Goal: Information Seeking & Learning: Learn about a topic

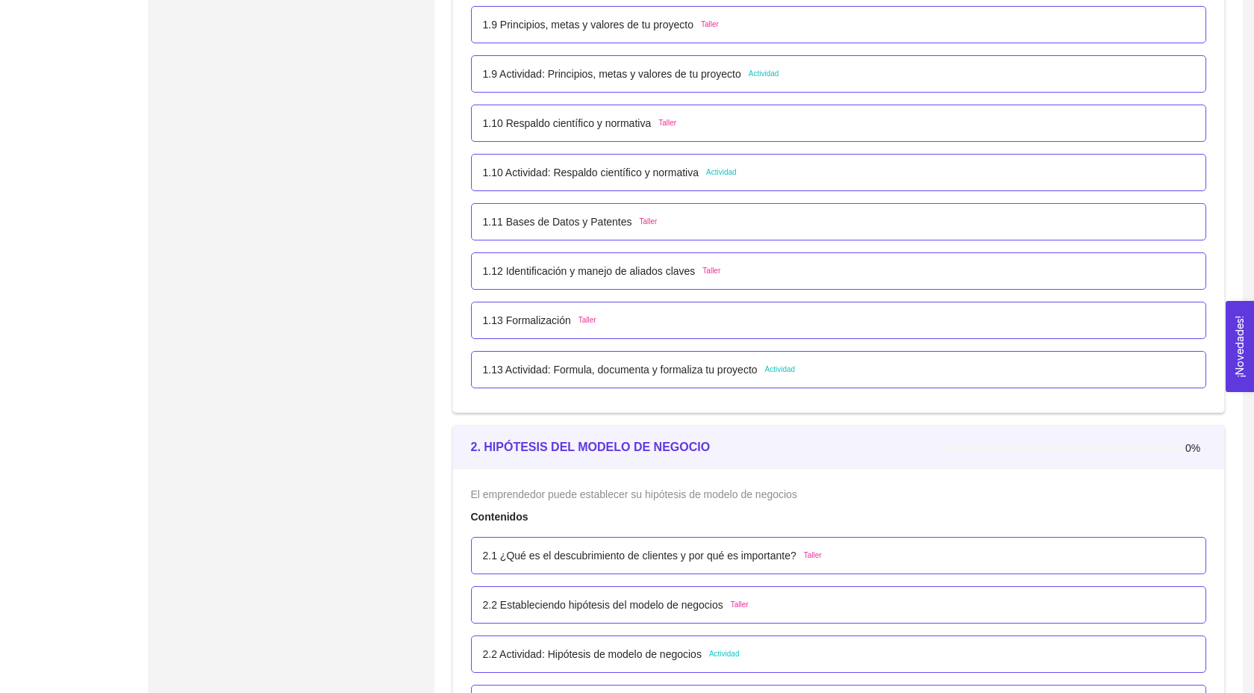
scroll to position [1061, 0]
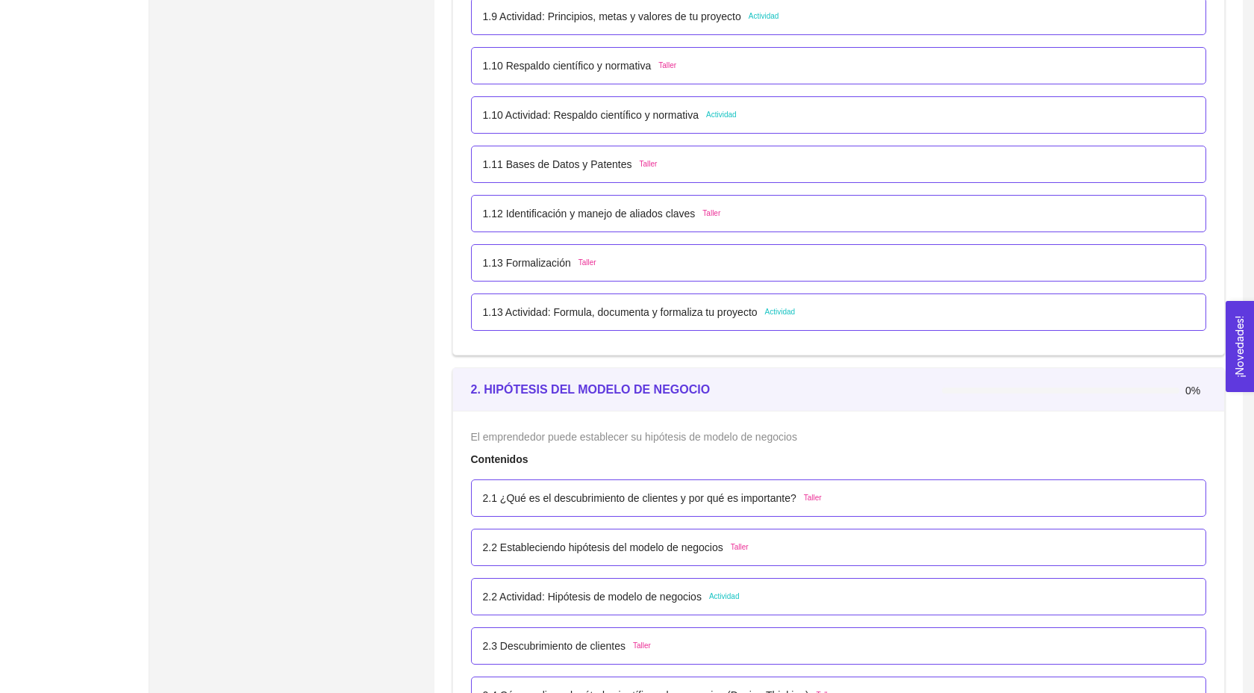
click at [572, 506] on p "2.1 ¿Qué es el descubrimiento de clientes y por qué es importante?" at bounding box center [639, 498] width 313 height 16
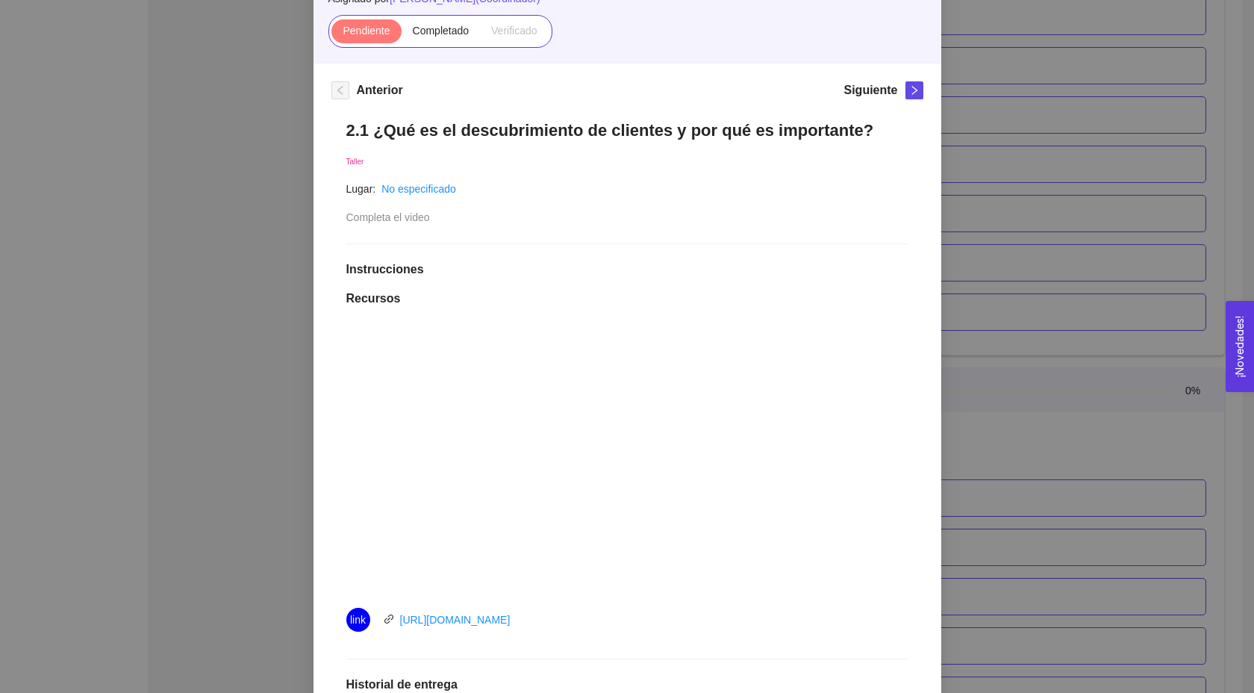
scroll to position [232, 0]
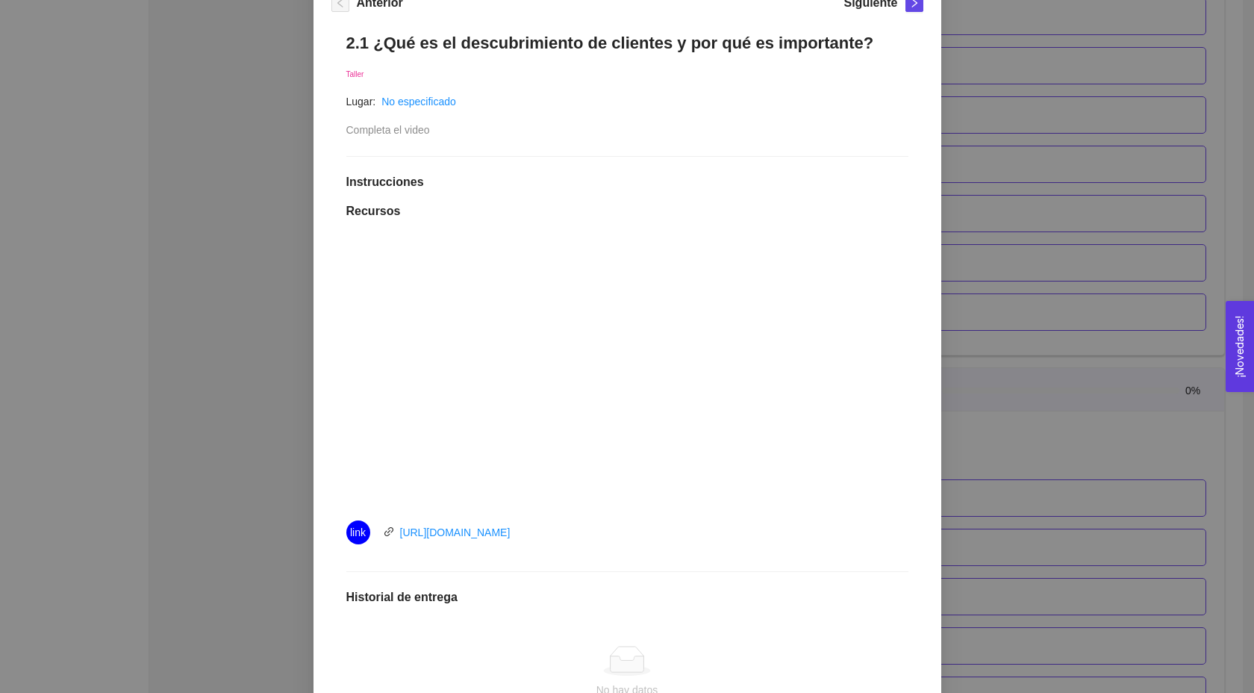
click at [550, 301] on div at bounding box center [627, 371] width 478 height 269
click at [1036, 441] on div "2. HIPÓTESIS DEL MODELO DE NEGOCIO El emprendedor puede establecer su hipótesis…" at bounding box center [627, 346] width 1254 height 693
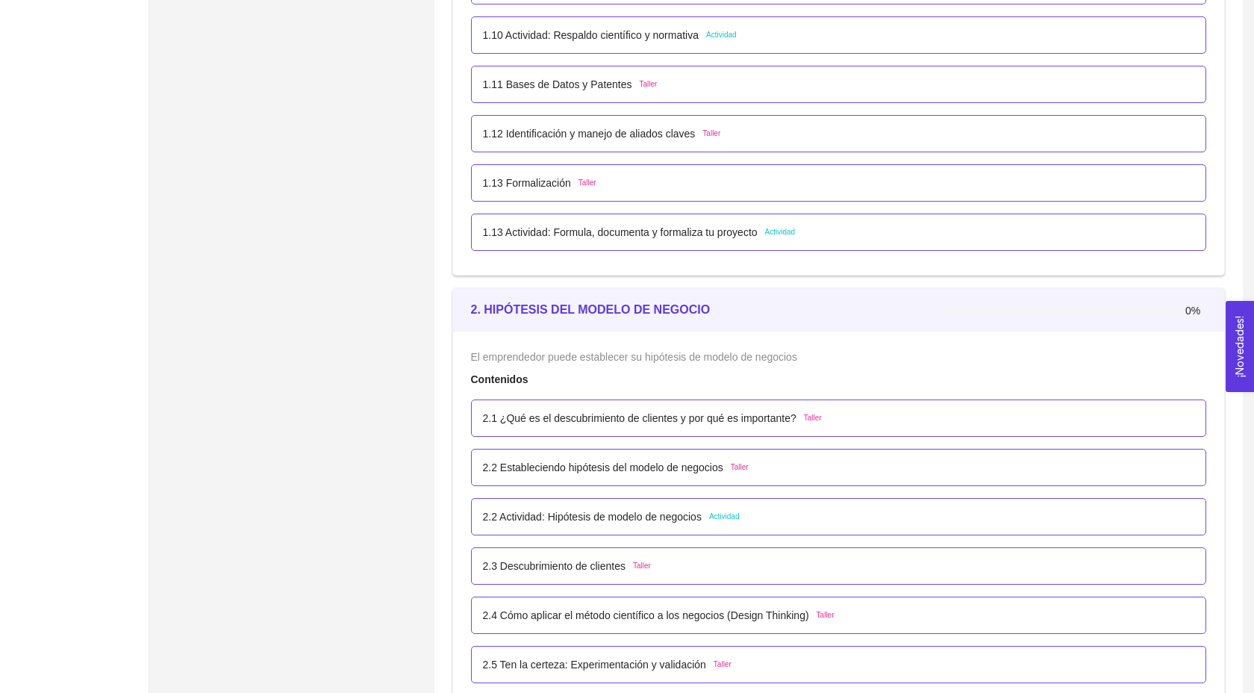
scroll to position [1168, 0]
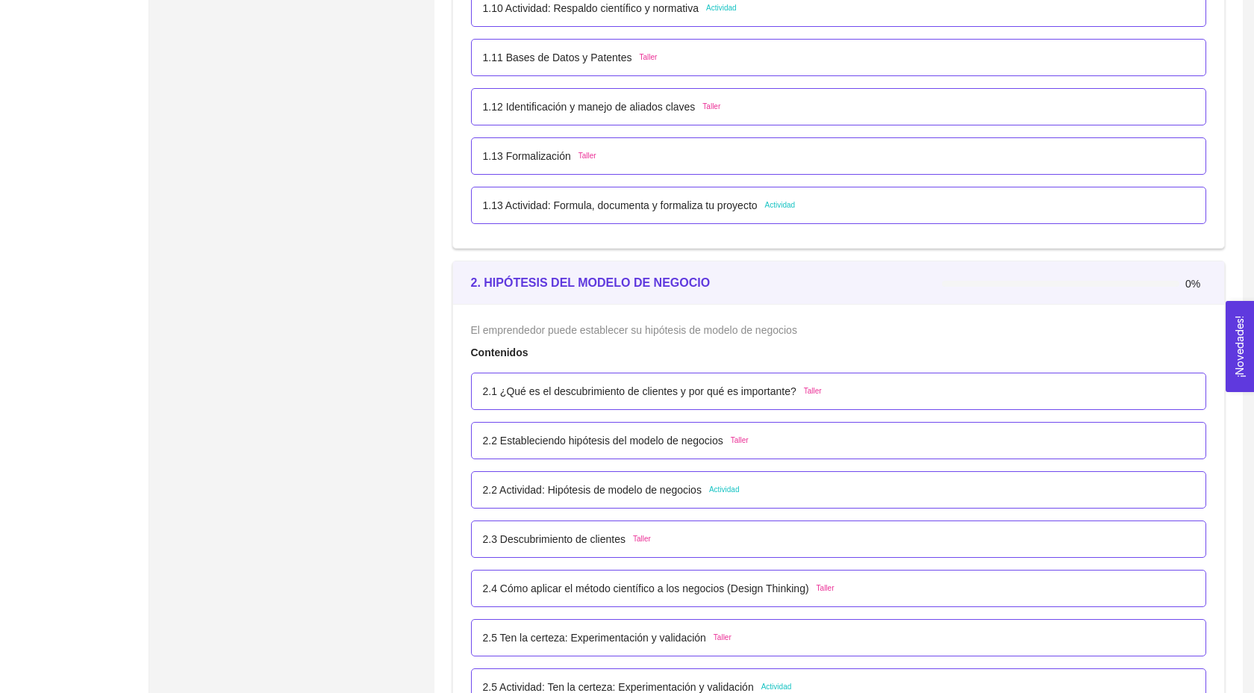
click at [822, 399] on div "2.1 ¿Qué es el descubrimiento de clientes y por qué es importante? Taller" at bounding box center [652, 391] width 339 height 16
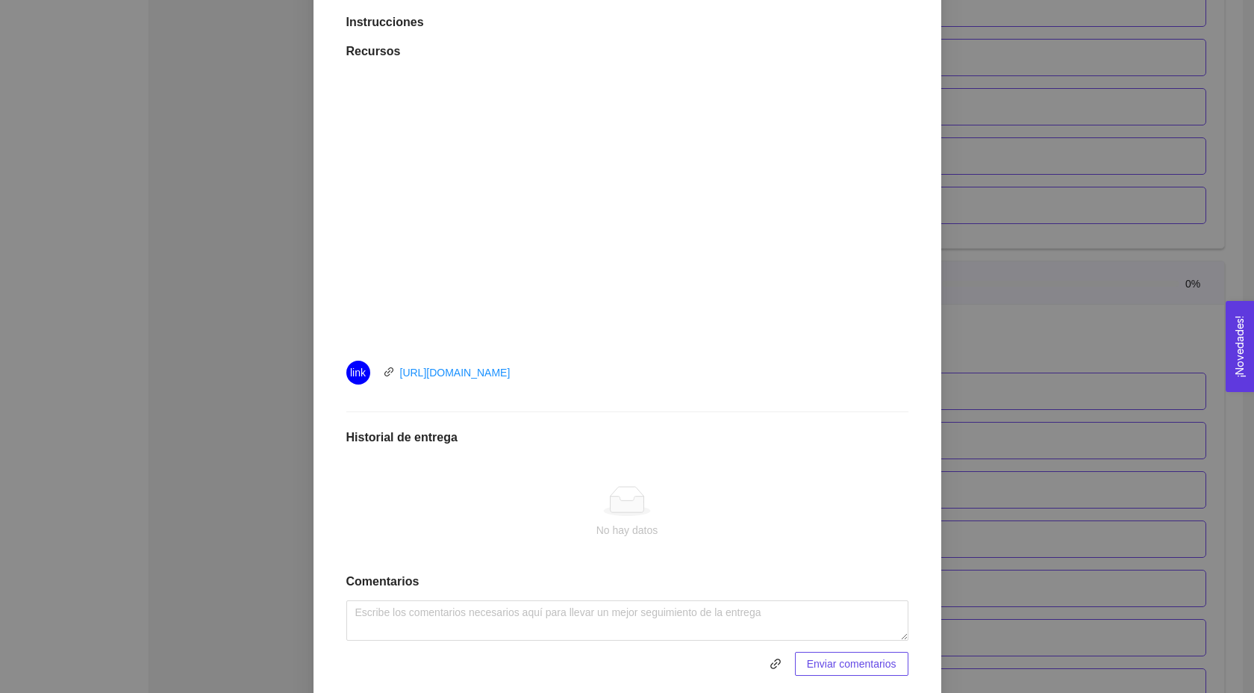
scroll to position [441, 0]
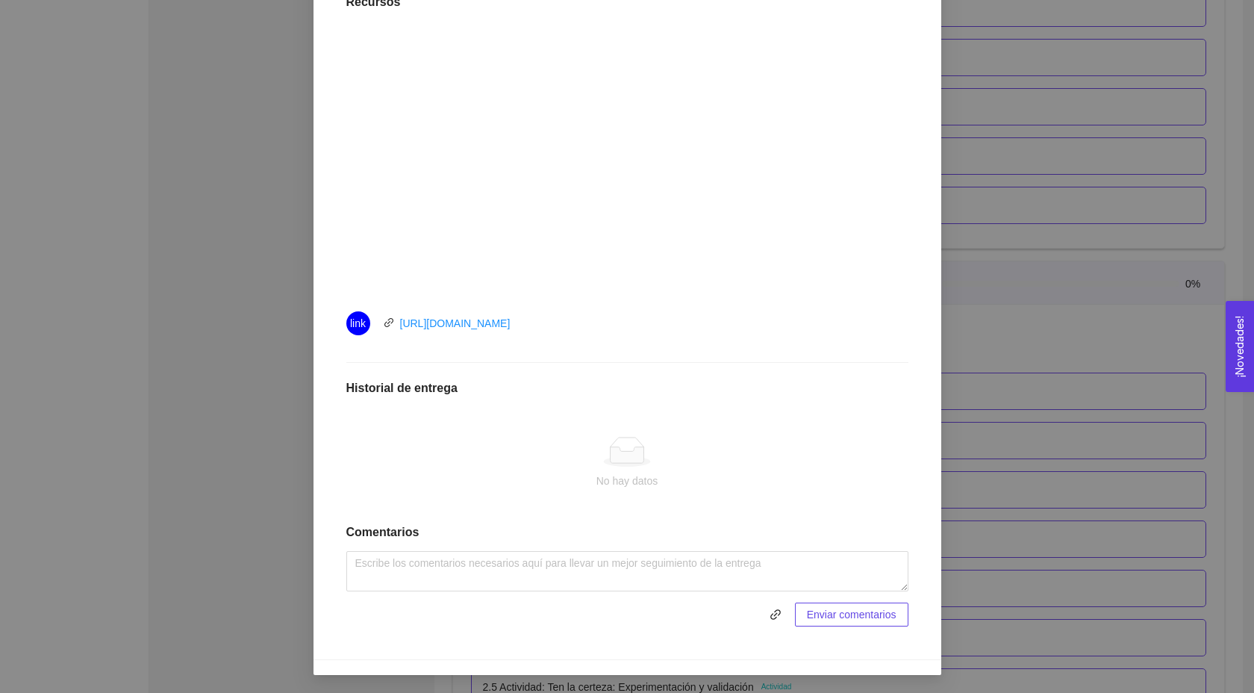
click at [1023, 182] on div "2. HIPÓTESIS DEL MODELO DE NEGOCIO El emprendedor puede establecer su hipótesis…" at bounding box center [627, 346] width 1254 height 693
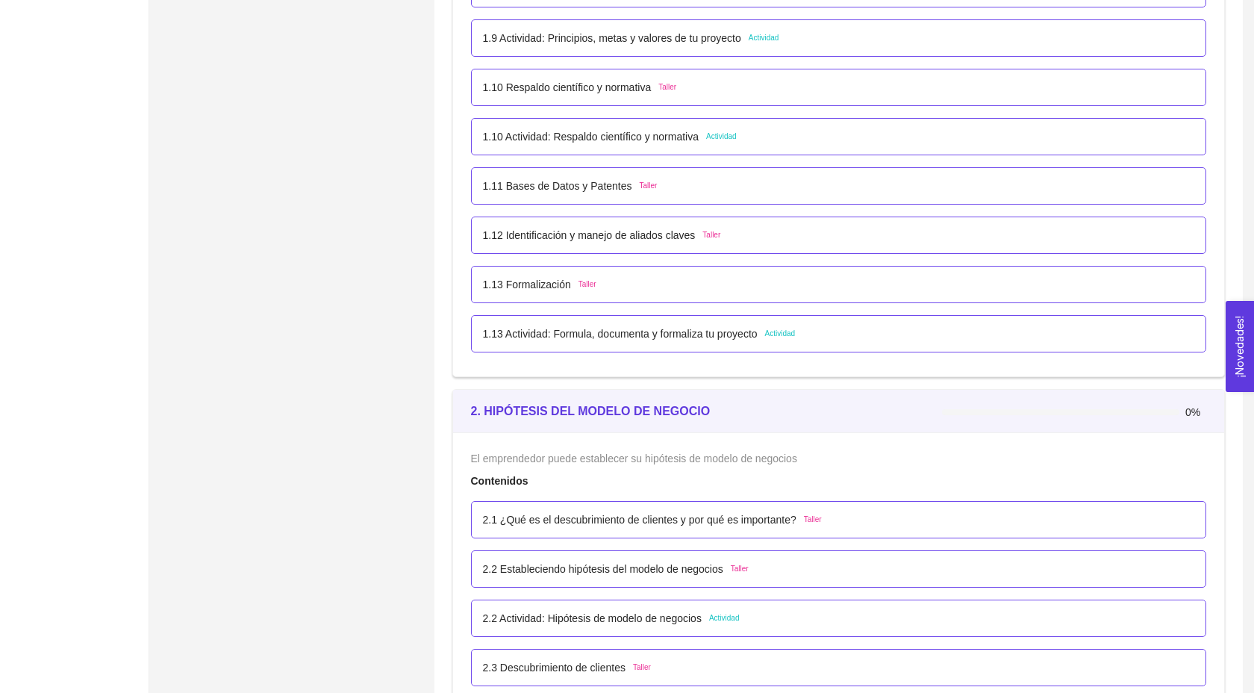
scroll to position [1085, 0]
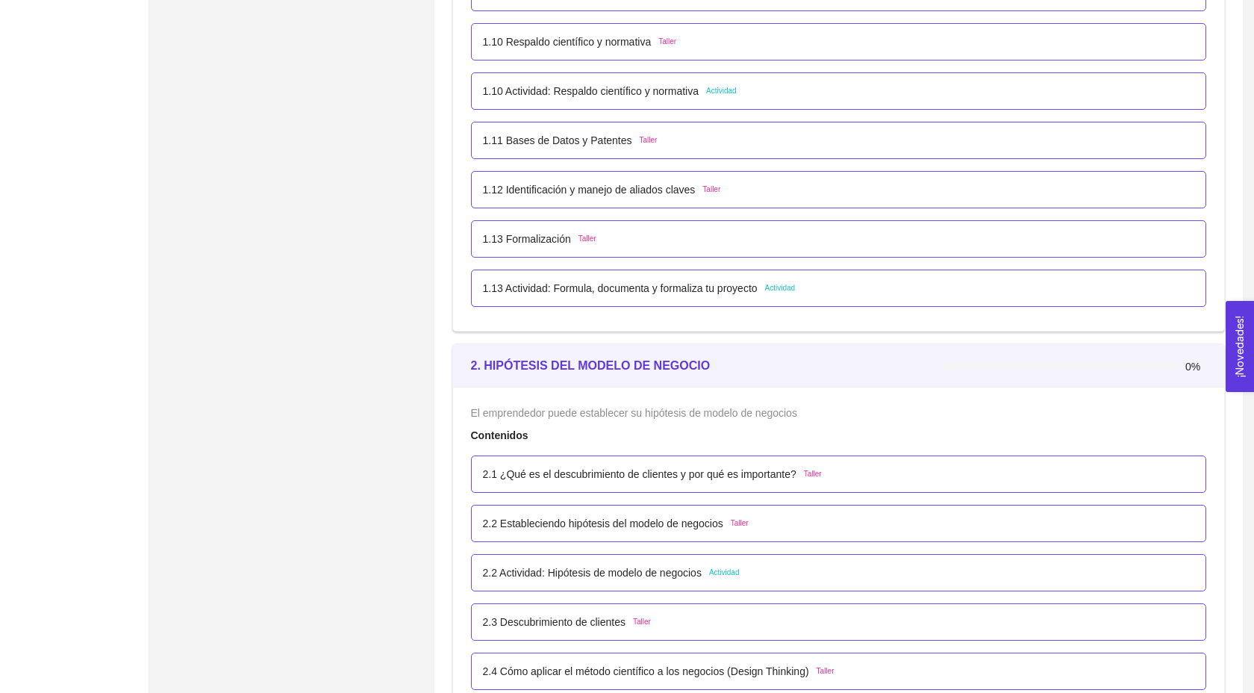
click at [669, 482] on p "2.1 ¿Qué es el descubrimiento de clientes y por qué es importante?" at bounding box center [639, 474] width 313 height 16
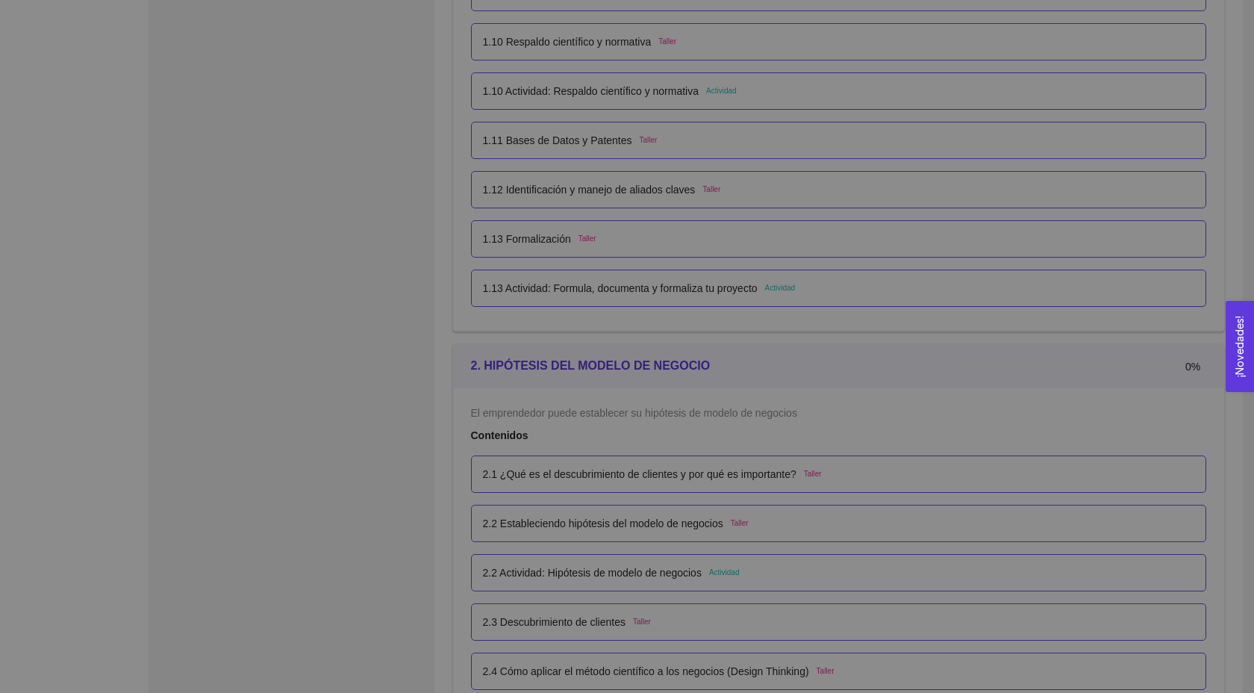
scroll to position [0, 0]
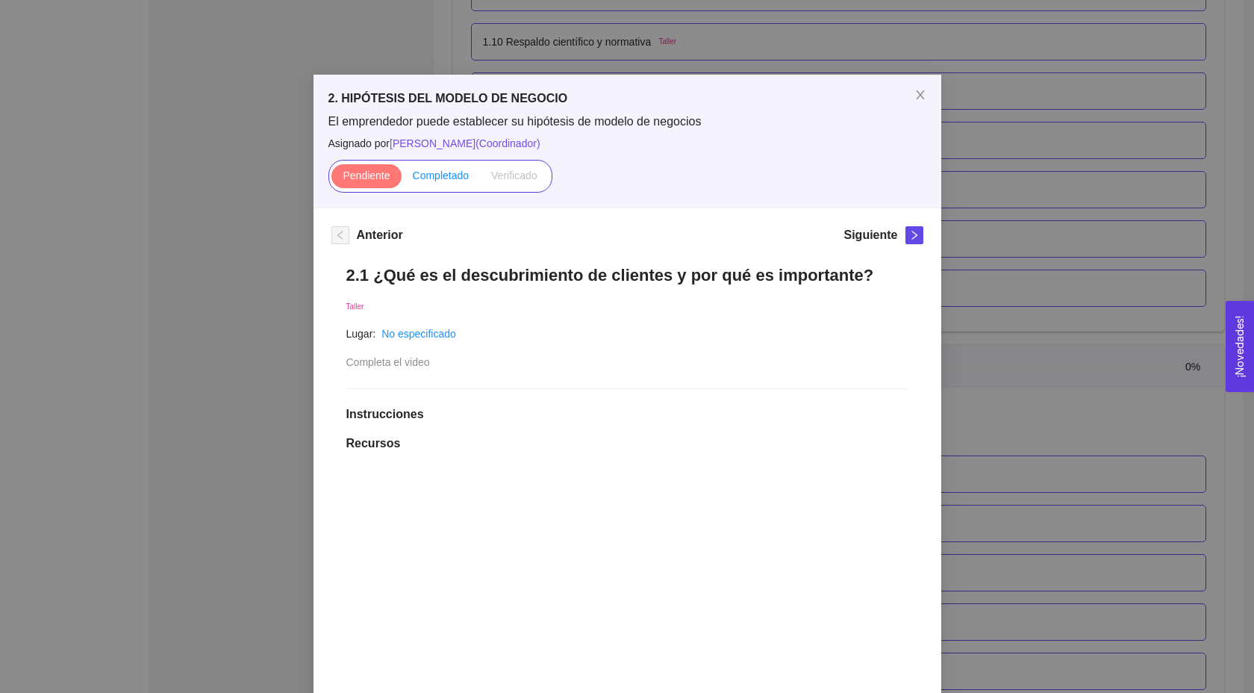
click at [458, 174] on span "Completado" at bounding box center [441, 175] width 57 height 12
click at [402, 179] on input "Completado" at bounding box center [402, 179] width 0 height 0
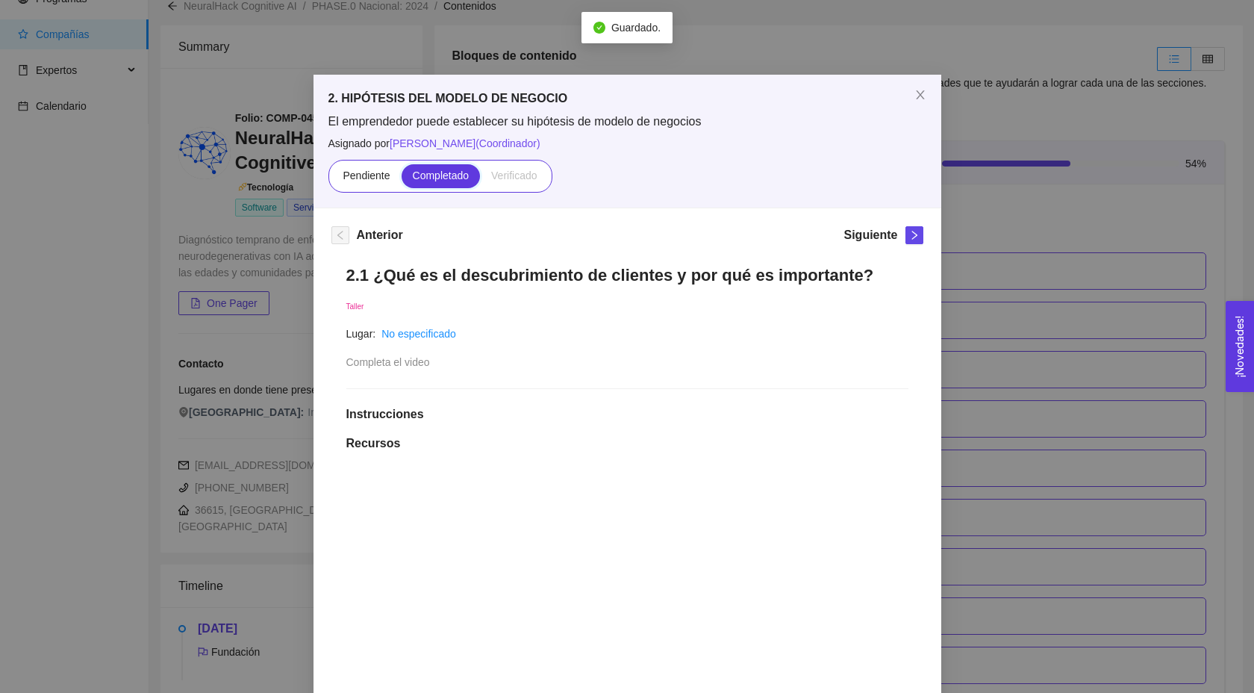
scroll to position [1085, 0]
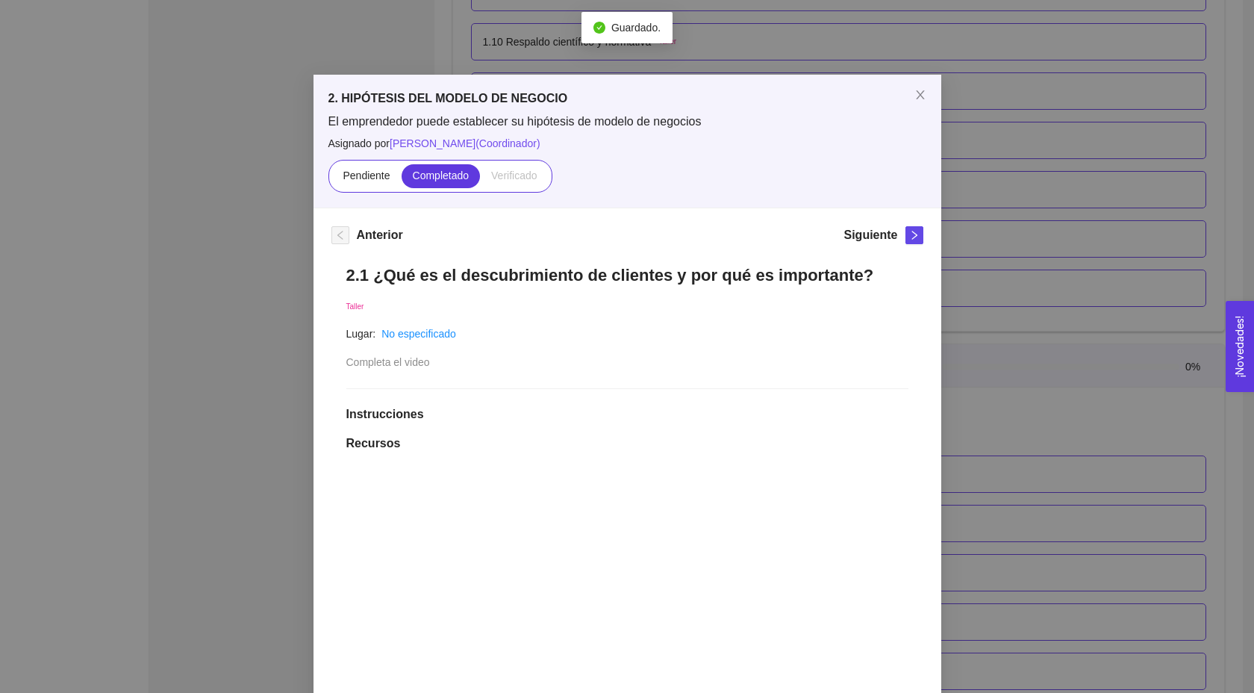
click at [1007, 367] on div "2. HIPÓTESIS DEL MODELO DE NEGOCIO El emprendedor puede establecer su hipótesis…" at bounding box center [627, 346] width 1254 height 693
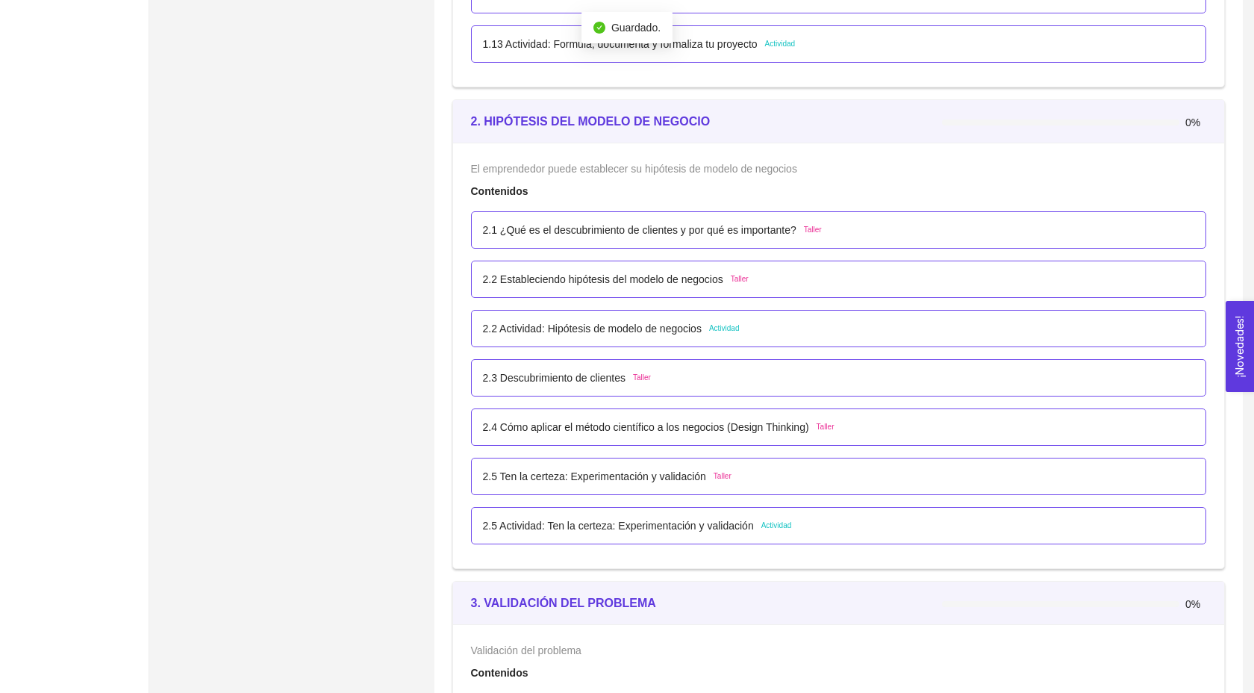
scroll to position [1341, 0]
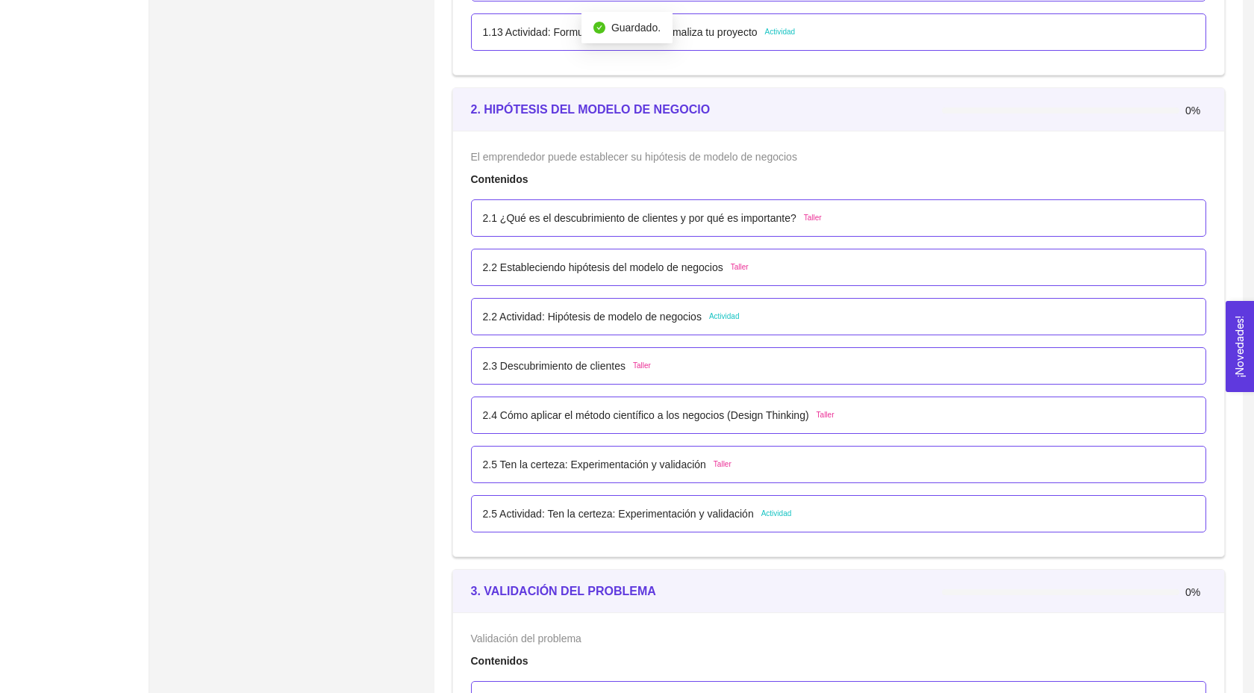
click at [686, 275] on p "2.2 Estableciendo hipótesis del modelo de negocios" at bounding box center [603, 267] width 240 height 16
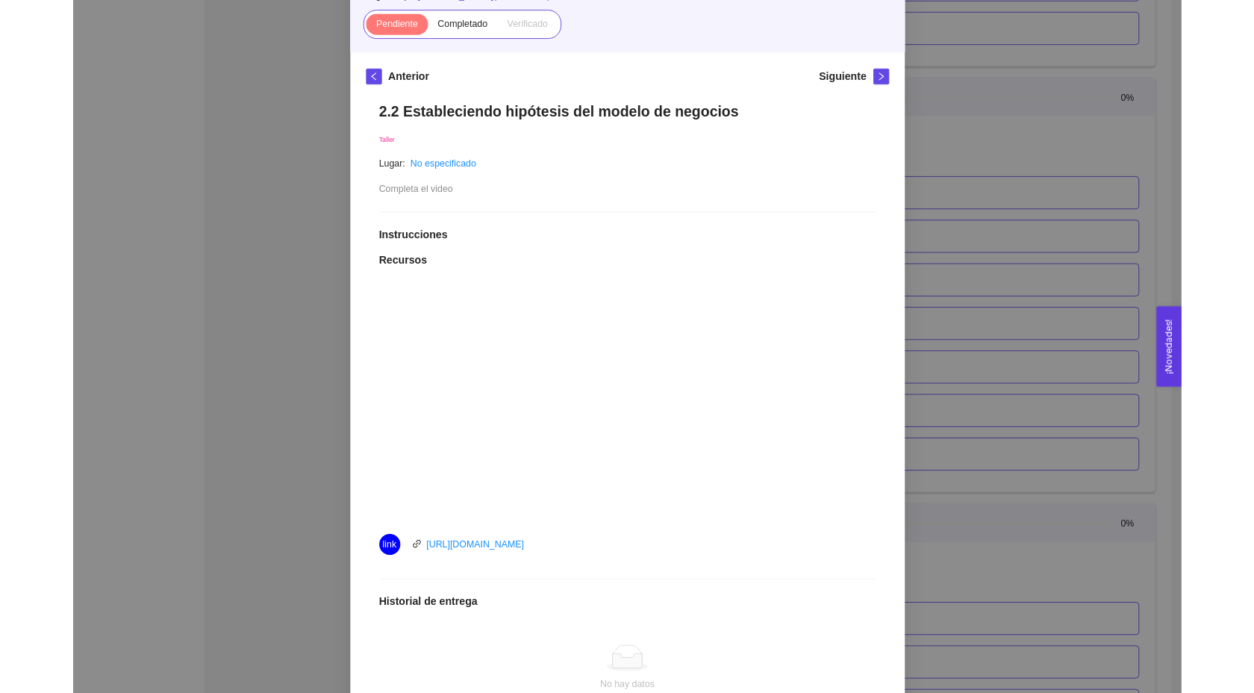
scroll to position [0, 0]
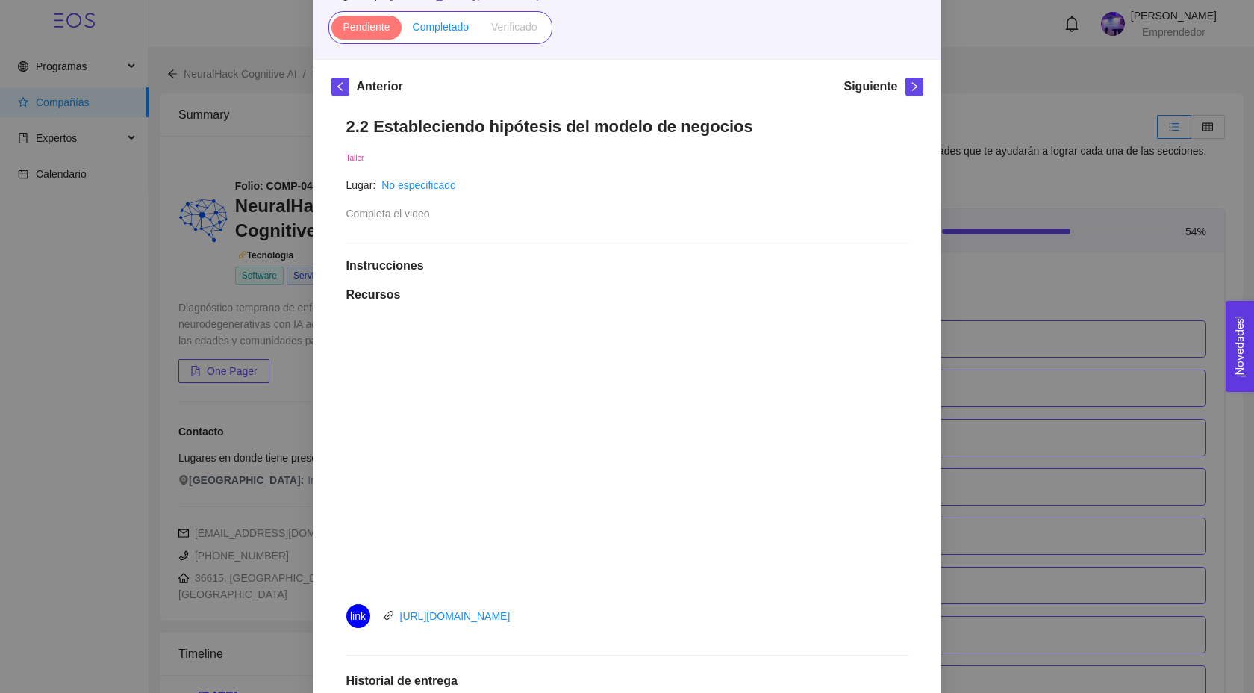
click at [447, 30] on span "Completado" at bounding box center [441, 27] width 57 height 12
click at [402, 31] on input "Completado" at bounding box center [402, 31] width 0 height 0
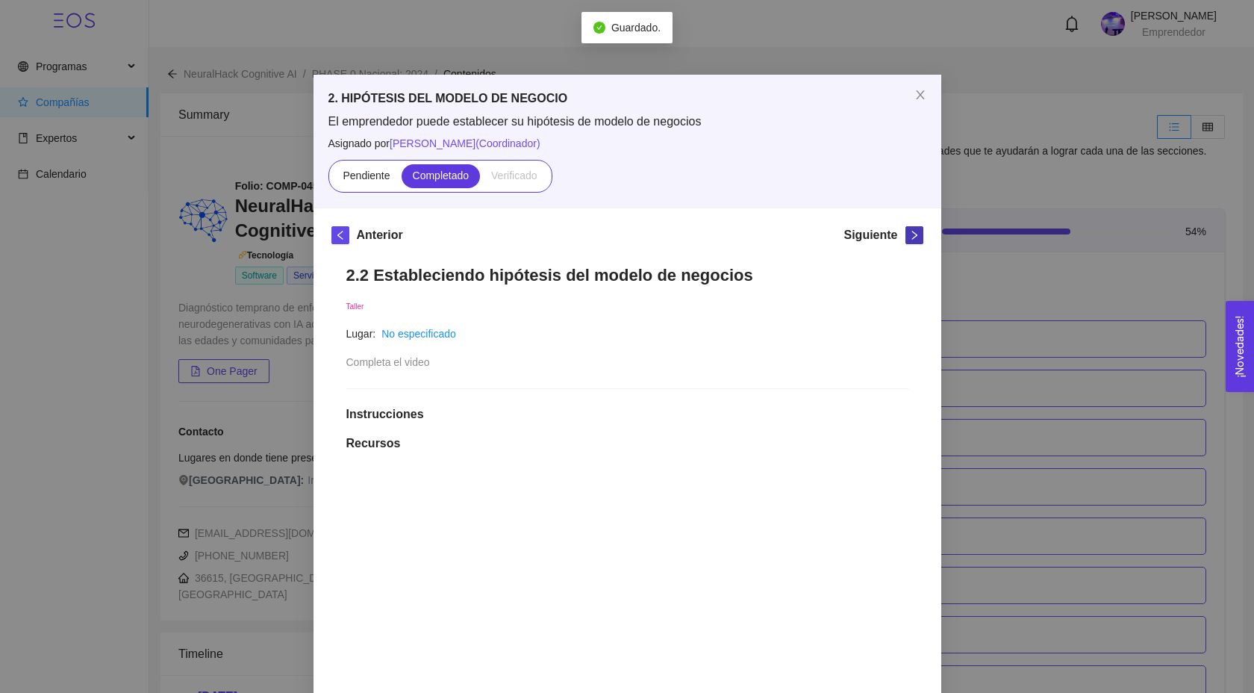
click at [913, 238] on icon "right" at bounding box center [914, 235] width 10 height 10
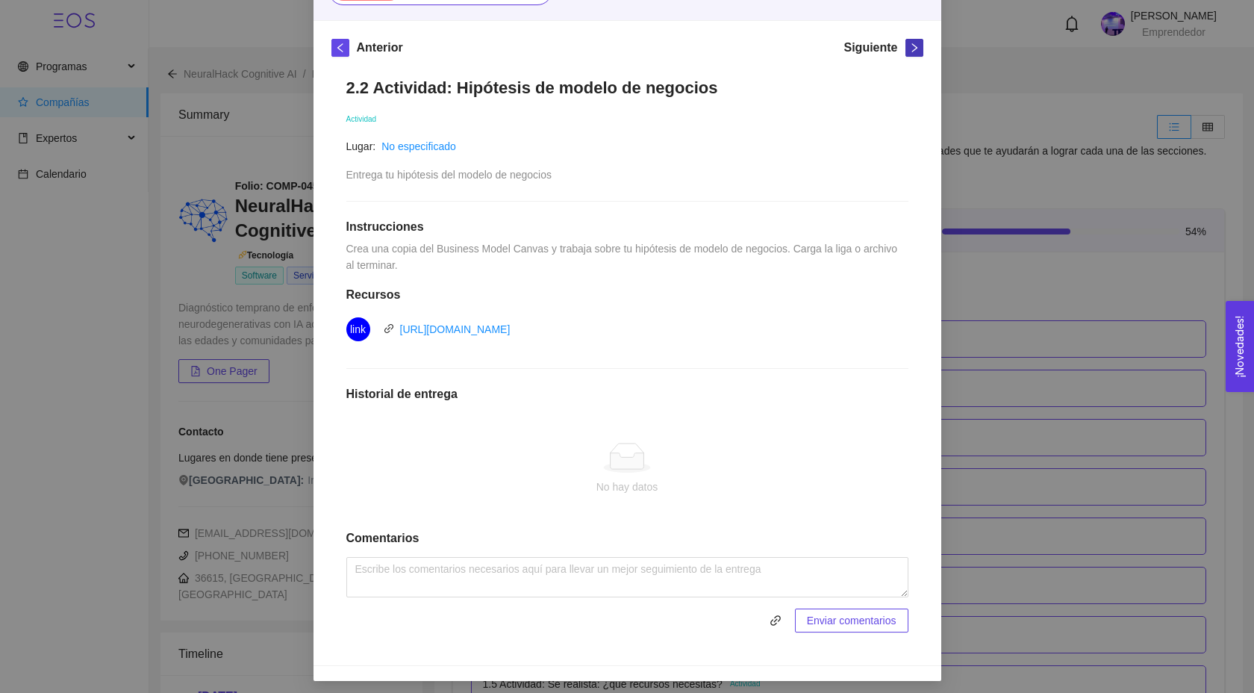
scroll to position [190, 0]
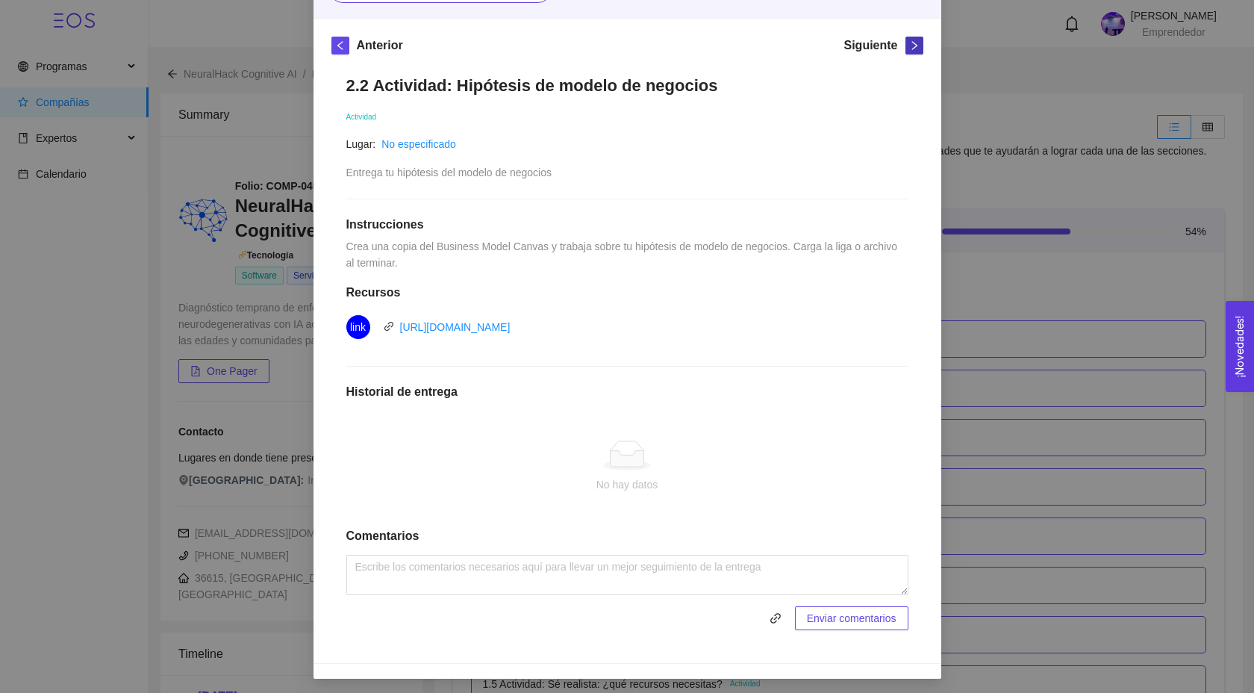
click at [919, 44] on icon "right" at bounding box center [914, 45] width 10 height 10
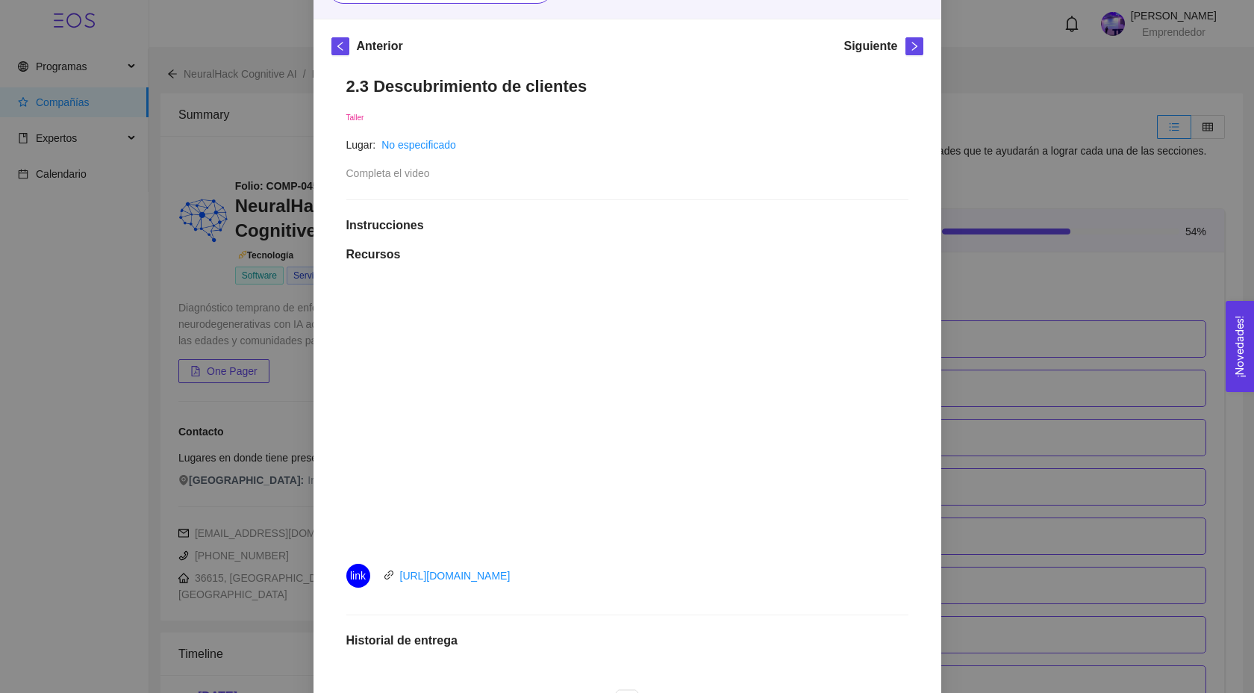
scroll to position [0, 0]
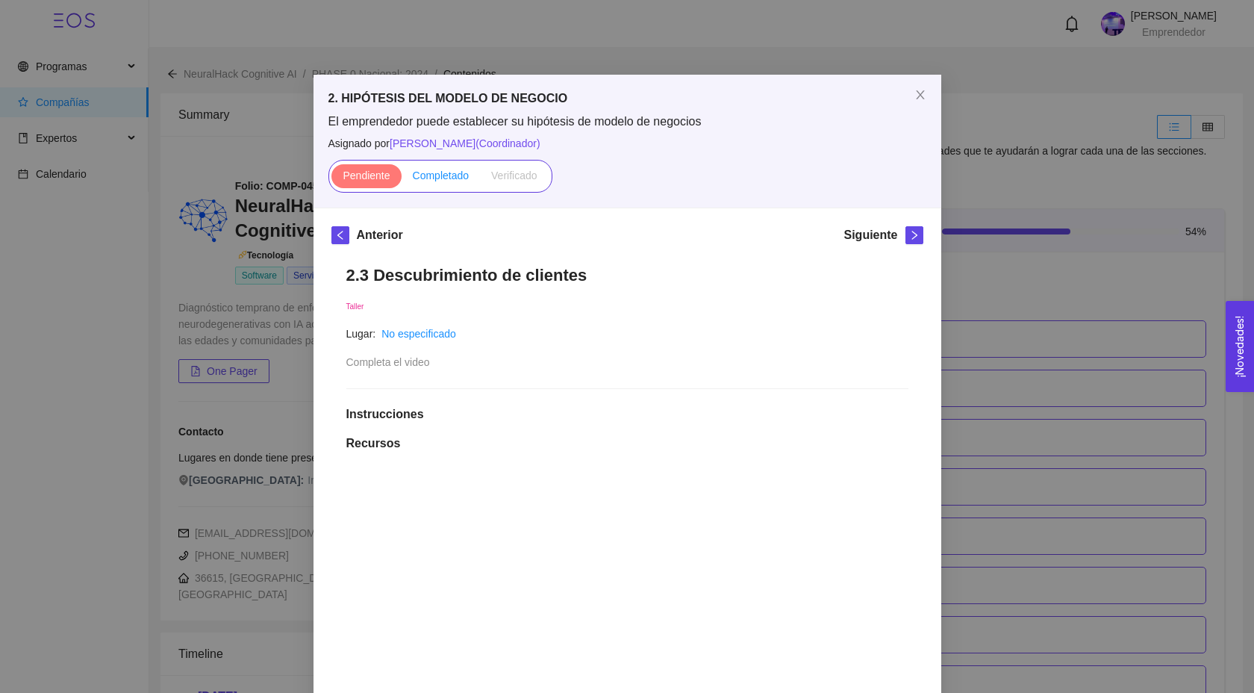
click at [463, 176] on span "Completado" at bounding box center [441, 175] width 57 height 12
click at [402, 179] on input "Completado" at bounding box center [402, 179] width 0 height 0
click at [914, 238] on icon "right" at bounding box center [914, 235] width 10 height 10
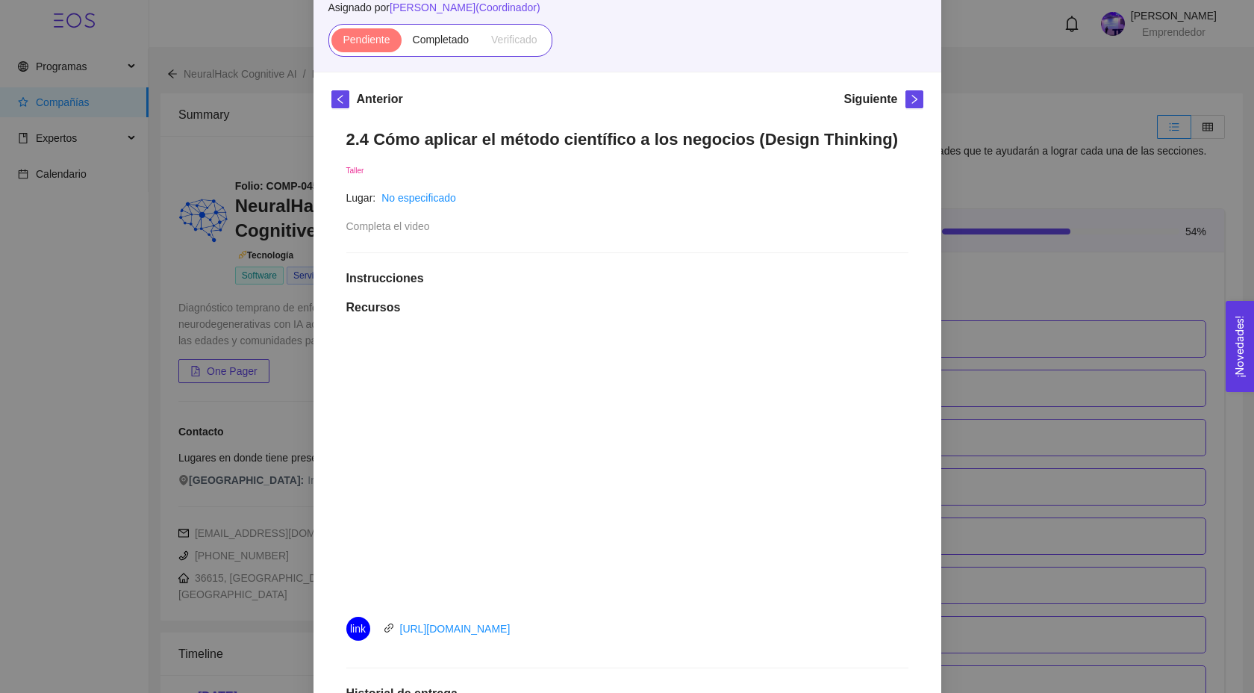
scroll to position [137, 0]
click at [427, 38] on span "Completado" at bounding box center [441, 38] width 57 height 12
click at [402, 42] on input "Completado" at bounding box center [402, 42] width 0 height 0
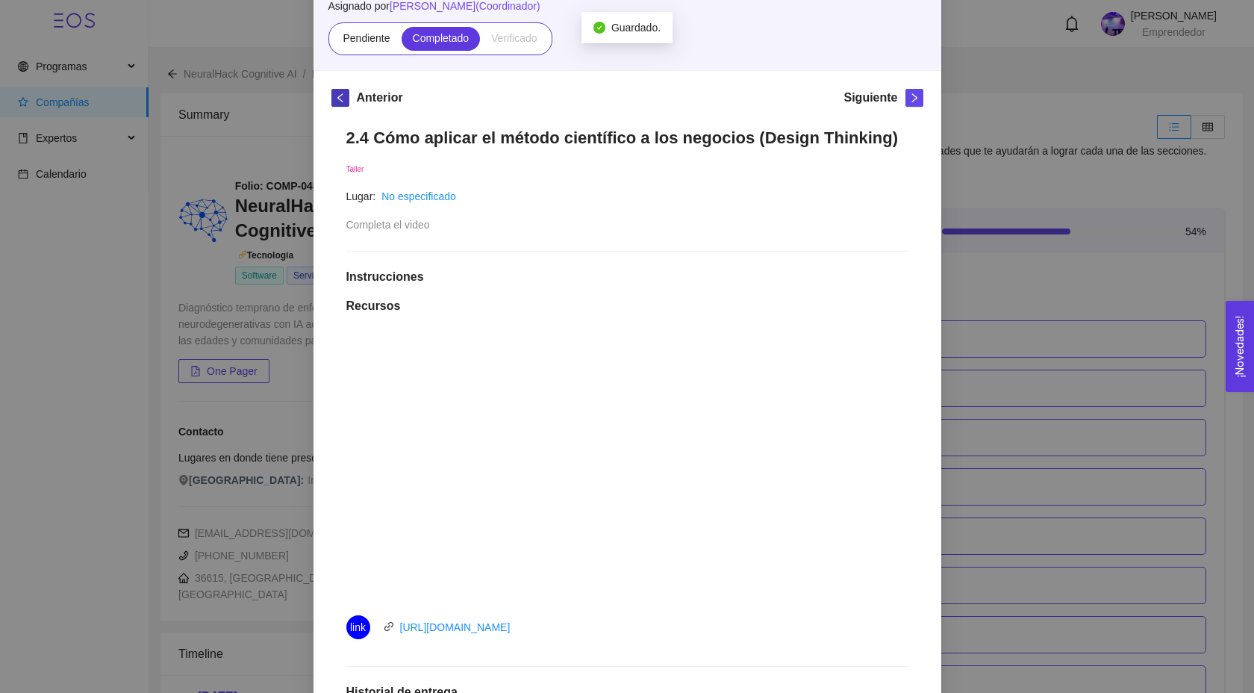
click at [339, 100] on icon "left" at bounding box center [340, 98] width 10 height 10
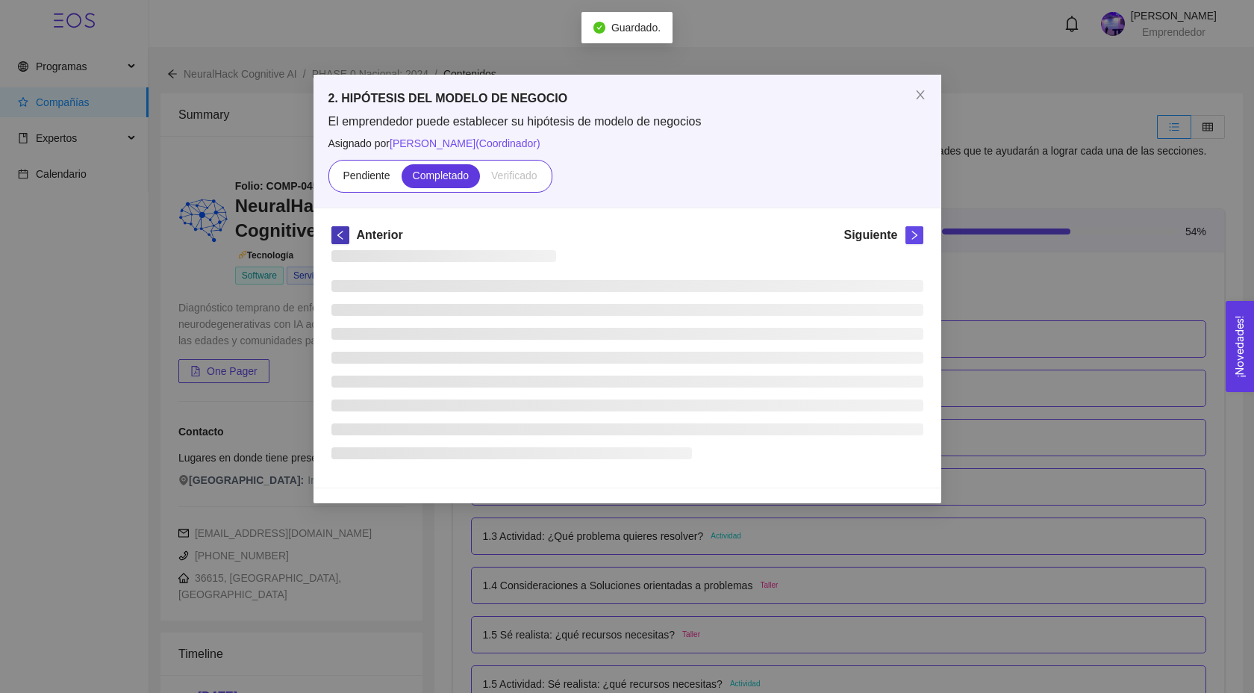
scroll to position [0, 0]
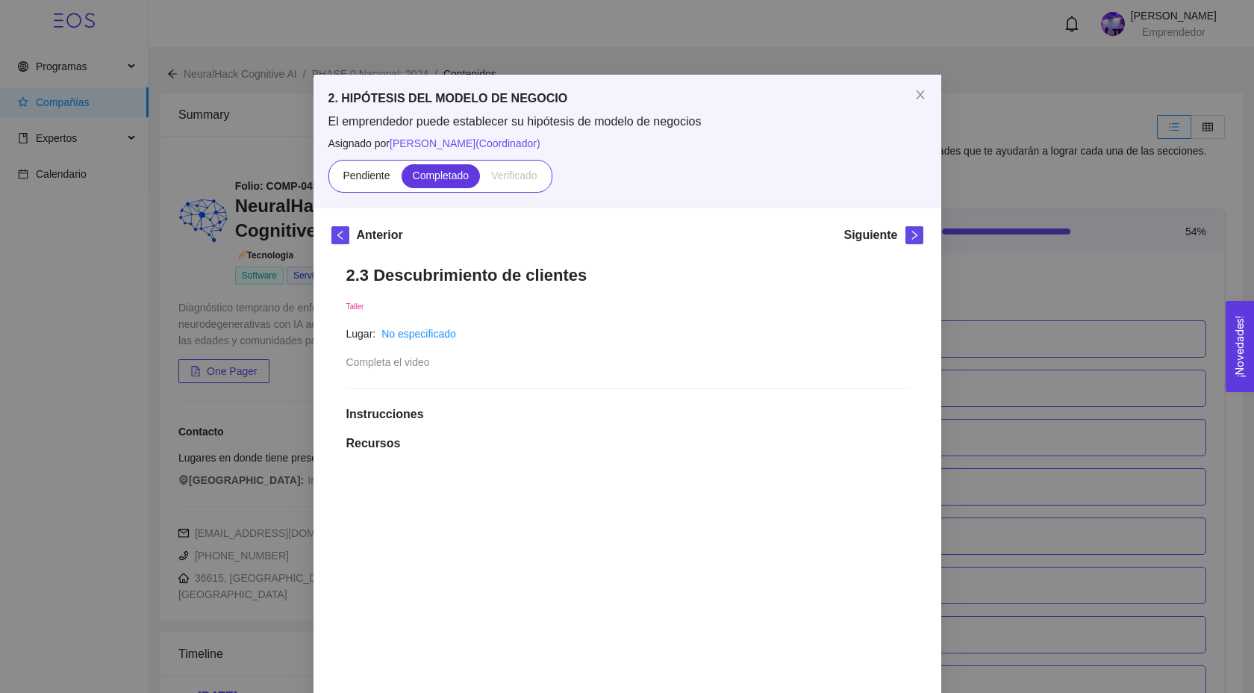
click at [984, 126] on div "2. HIPÓTESIS DEL MODELO DE NEGOCIO El emprendedor puede establecer su hipótesis…" at bounding box center [627, 346] width 1254 height 693
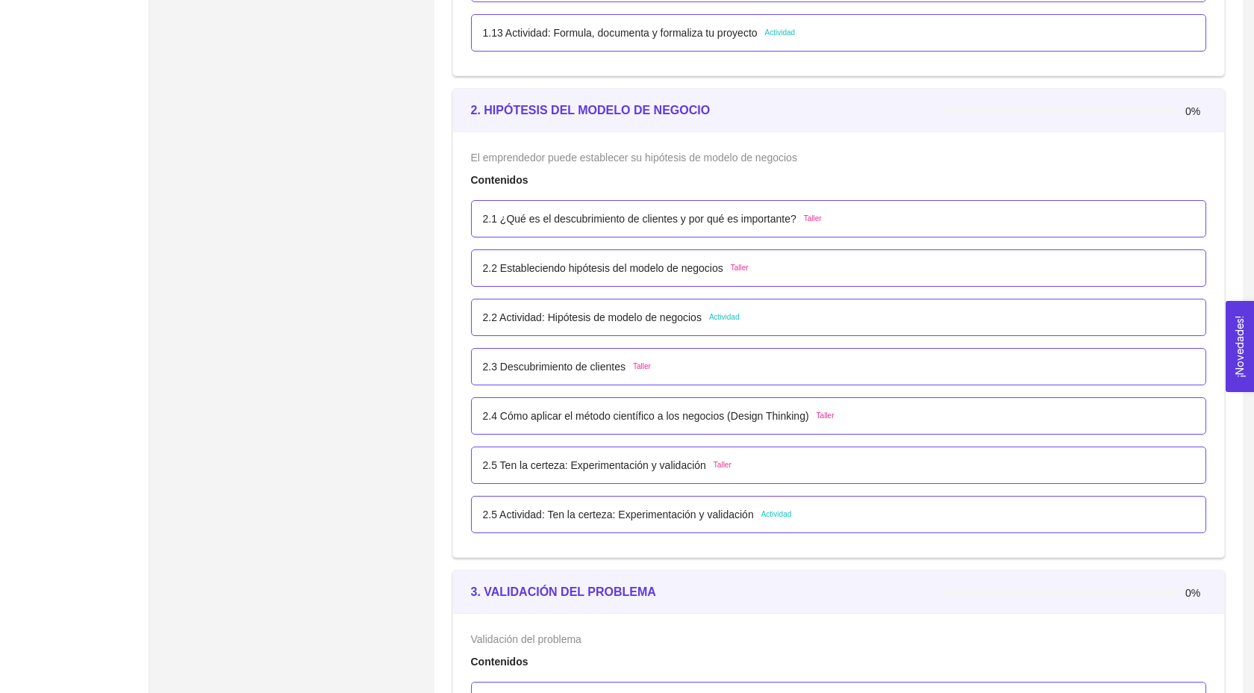
scroll to position [1334, 0]
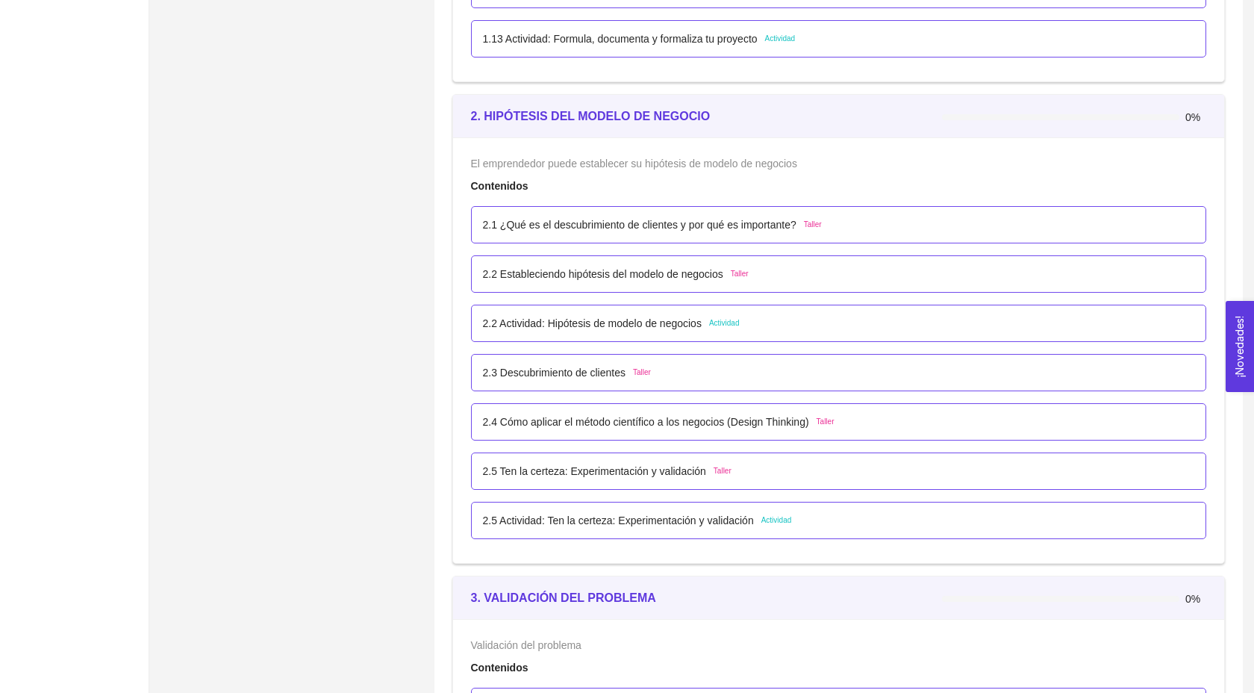
click at [674, 430] on p "2.4 Cómo aplicar el método científico a los negocios (Design Thinking)" at bounding box center [646, 421] width 326 height 16
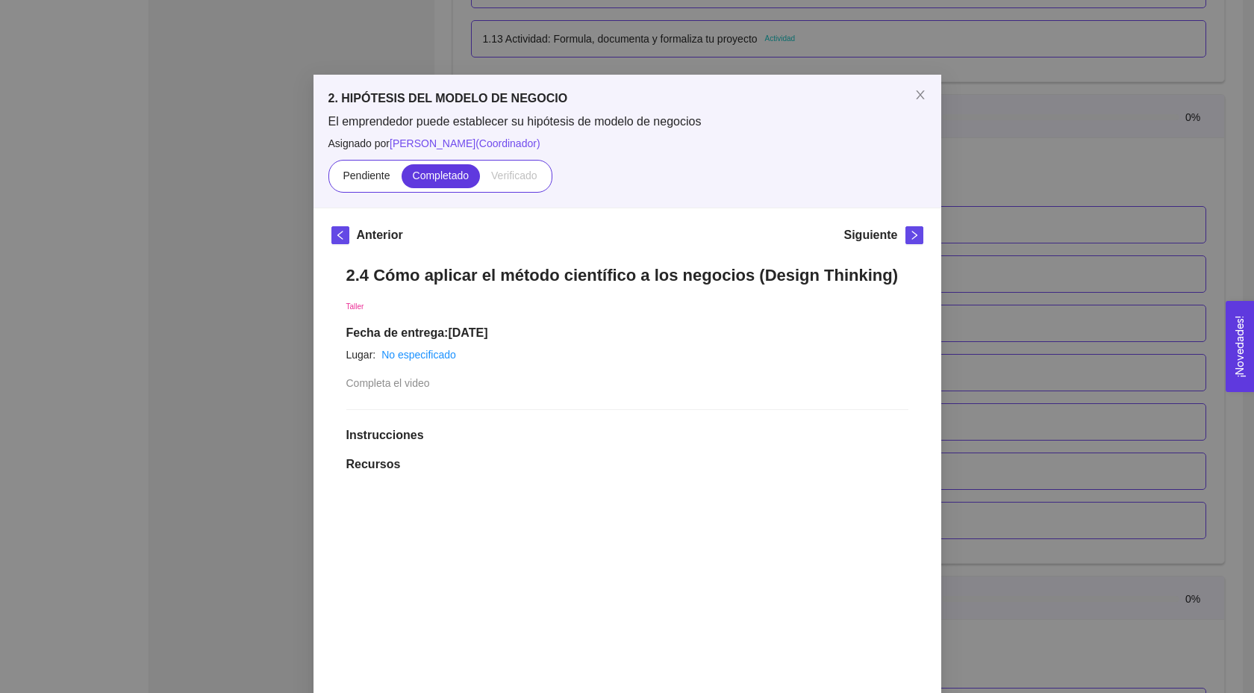
click at [1033, 402] on div "2. HIPÓTESIS DEL MODELO DE NEGOCIO El emprendedor puede establecer su hipótesis…" at bounding box center [627, 346] width 1254 height 693
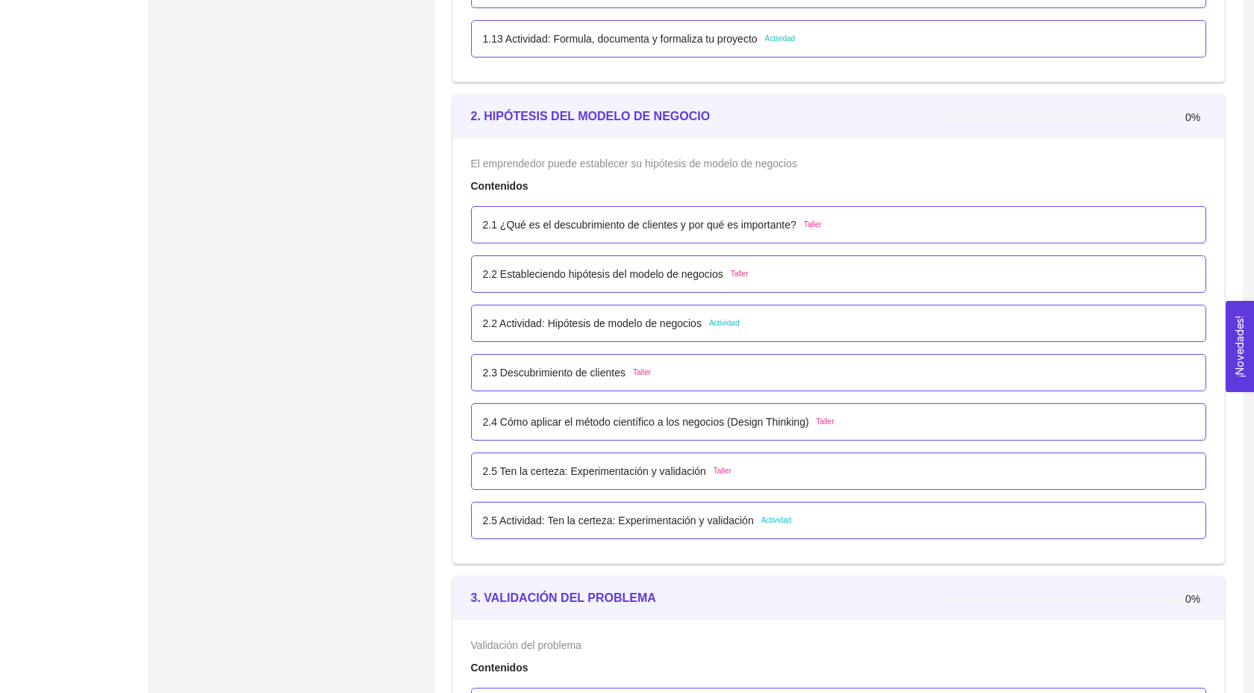
click at [822, 479] on div "2.5 Ten la certeza: Experimentación y validación Taller" at bounding box center [839, 471] width 712 height 16
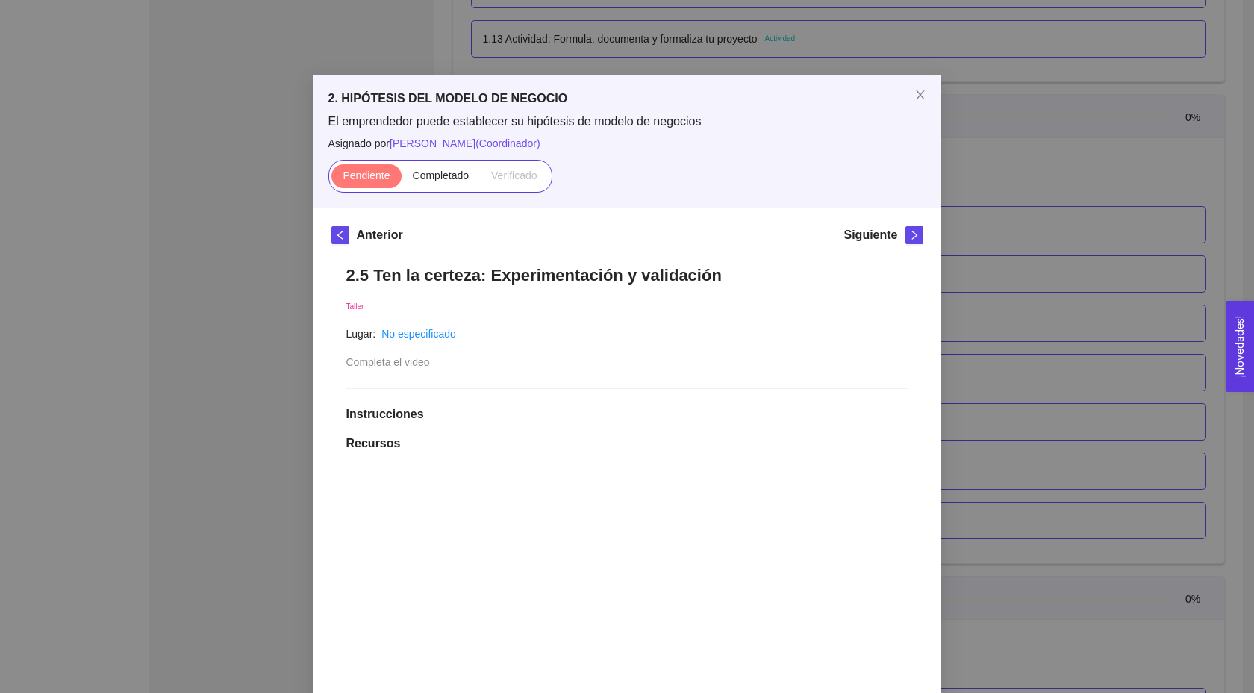
click at [1021, 454] on div "2. HIPÓTESIS DEL MODELO DE NEGOCIO El emprendedor puede establecer su hipótesis…" at bounding box center [627, 346] width 1254 height 693
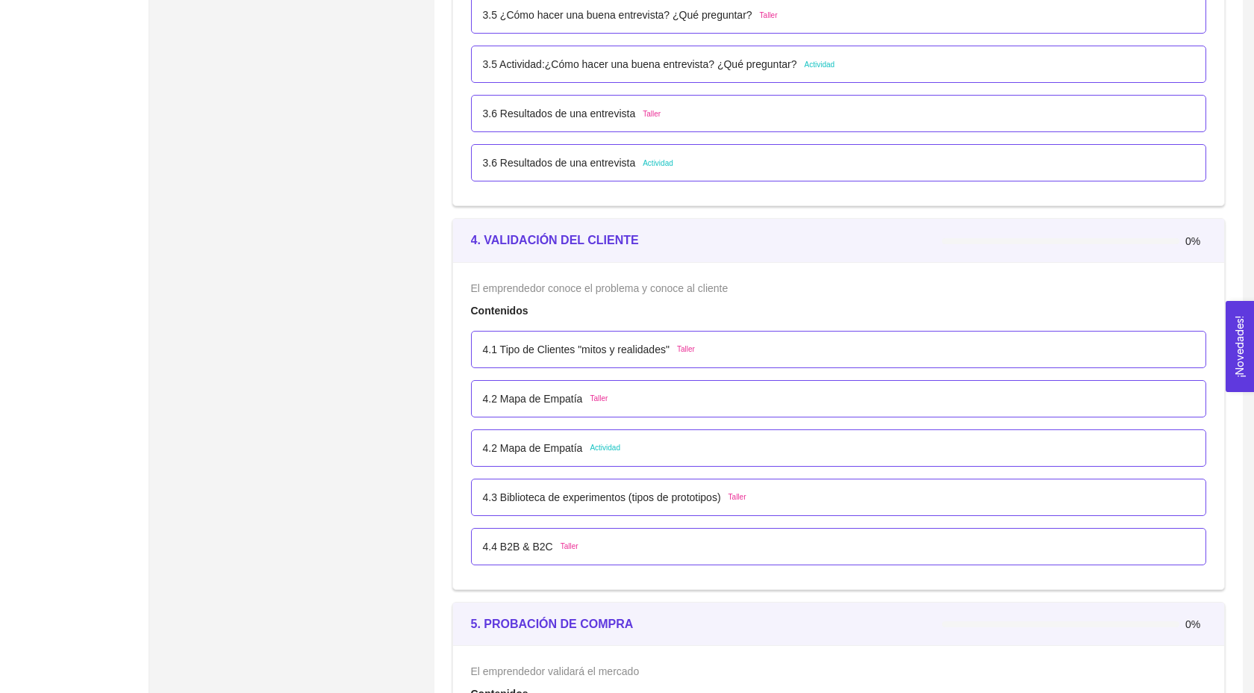
scroll to position [2217, 0]
